Goal: Navigation & Orientation: Find specific page/section

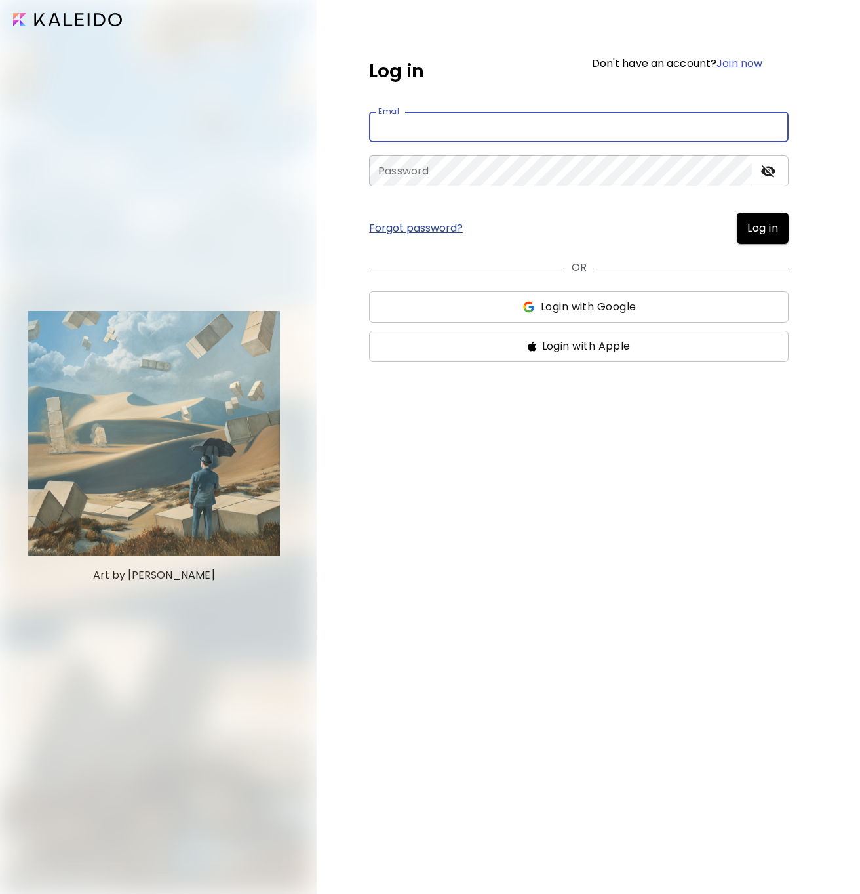
type input "**********"
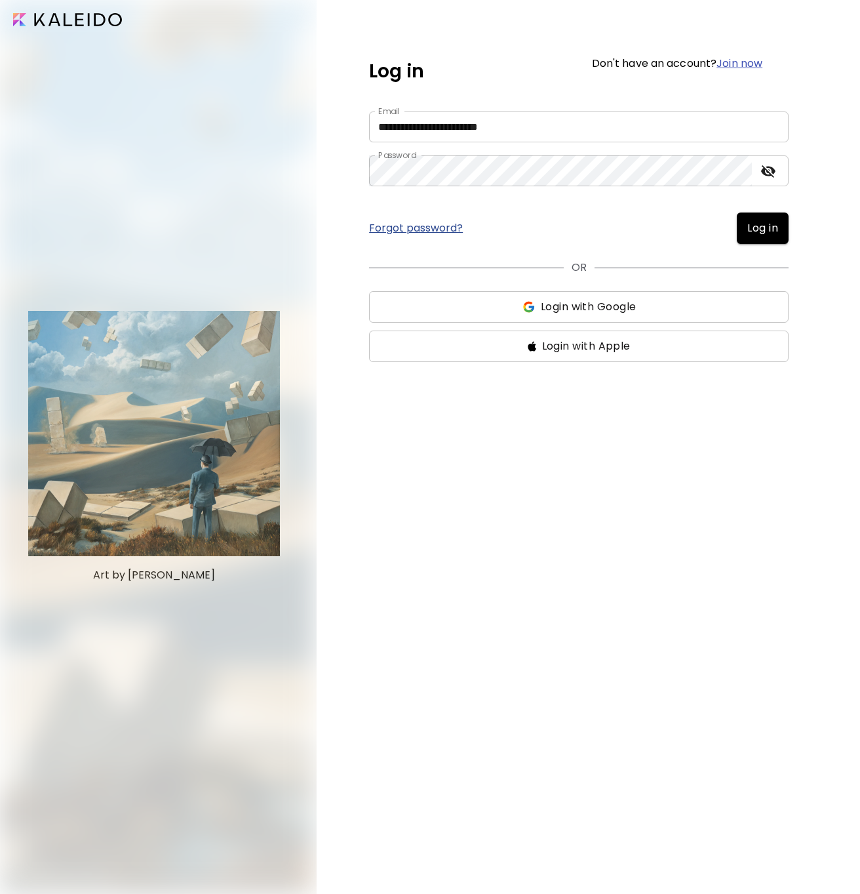
click at [765, 227] on span "Log in" at bounding box center [762, 228] width 31 height 16
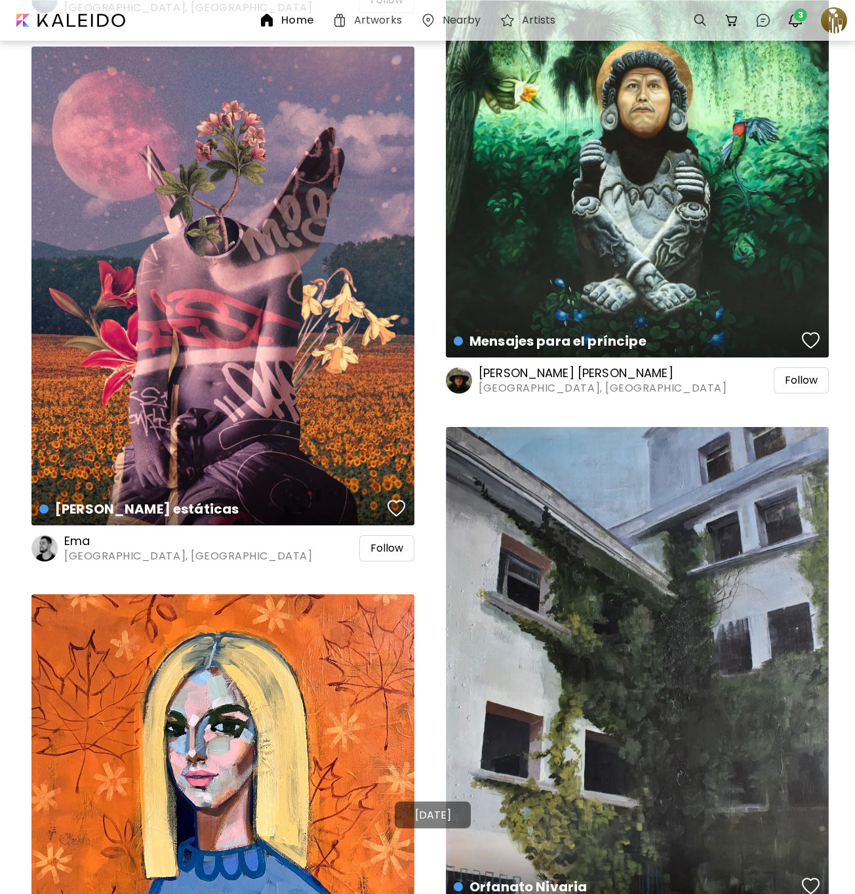
scroll to position [2763, 0]
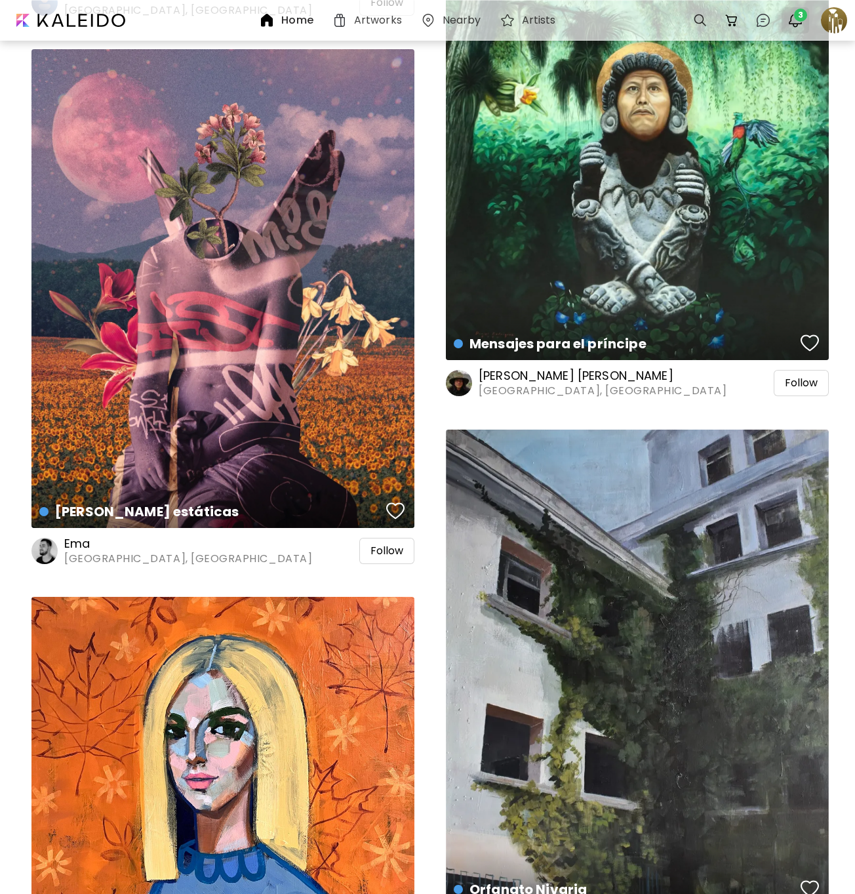
click at [802, 17] on span "3" at bounding box center [800, 15] width 13 height 13
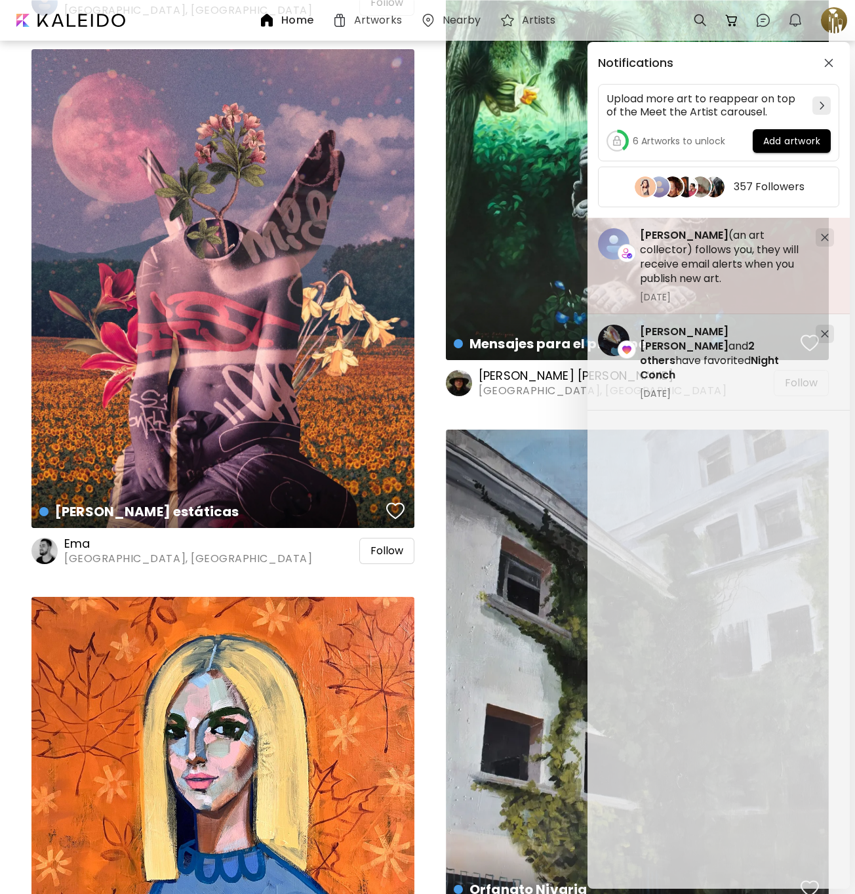
click at [823, 236] on img at bounding box center [825, 237] width 8 height 8
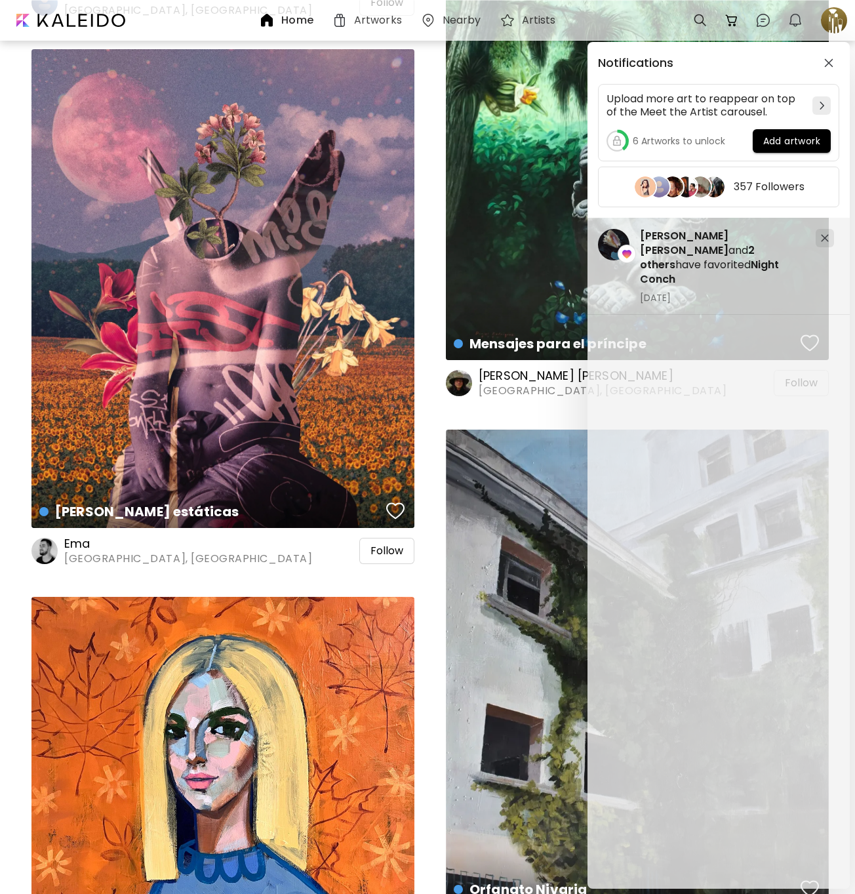
click at [823, 236] on img at bounding box center [825, 238] width 8 height 8
click at [184, 18] on div "Notifications Upload more art to reappear on top of the Meet the Artist carouse…" at bounding box center [427, 447] width 855 height 894
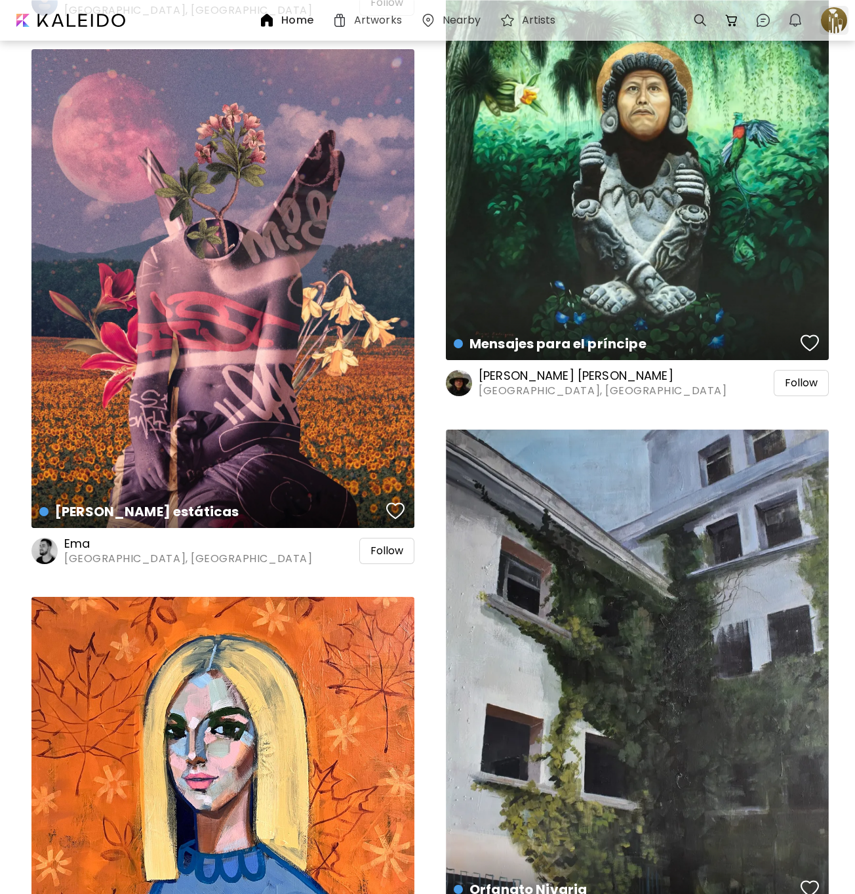
click at [836, 21] on div at bounding box center [834, 20] width 29 height 29
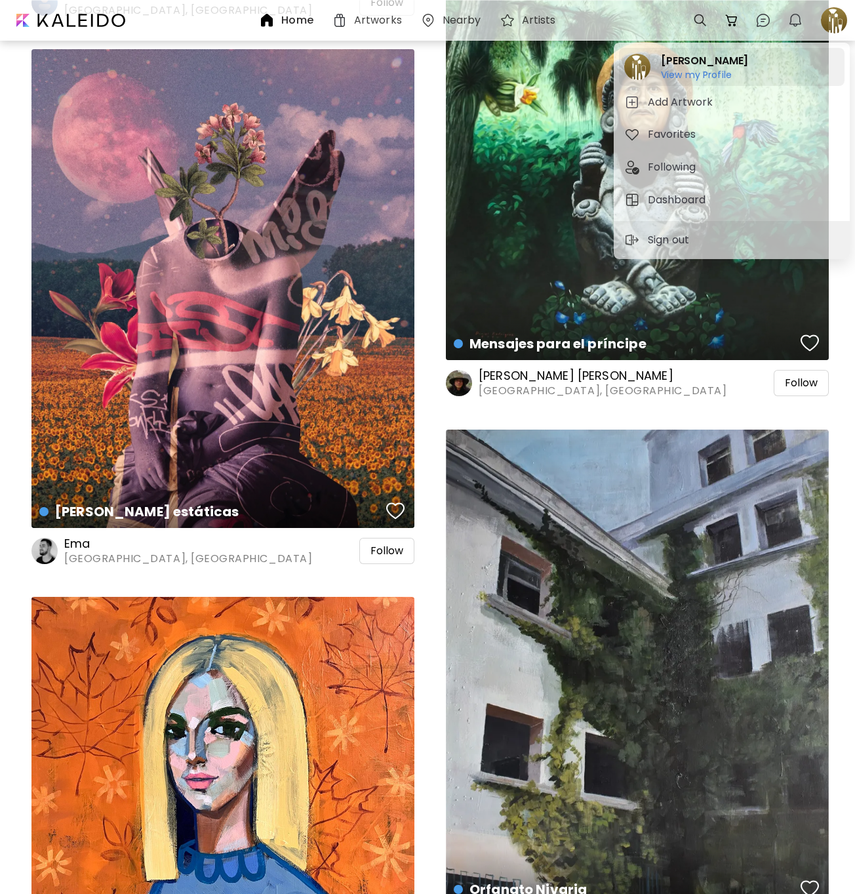
click at [694, 71] on h6 "View my Profile" at bounding box center [704, 75] width 87 height 12
